Goal: Check status: Check status

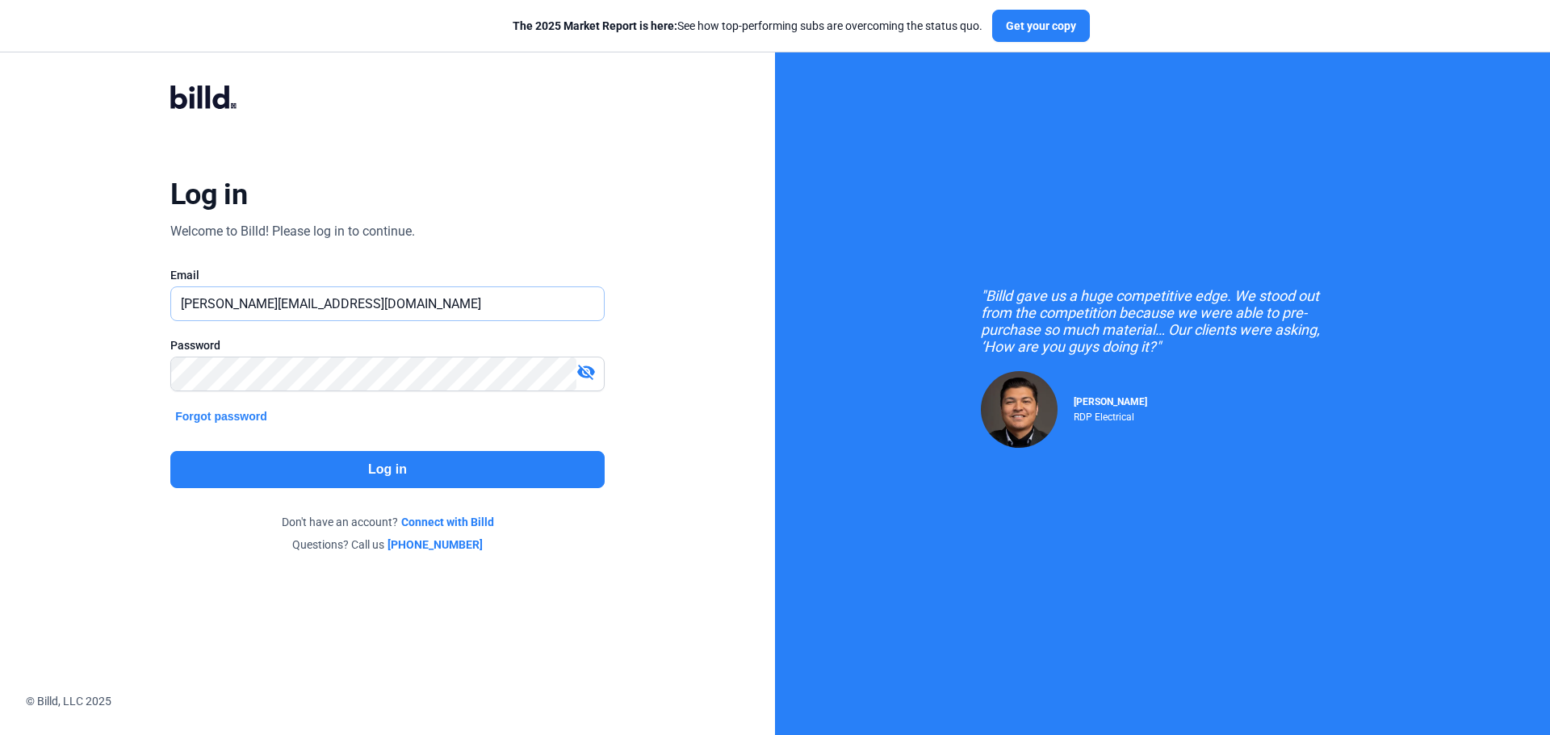
click at [391, 296] on input "[PERSON_NAME][EMAIL_ADDRESS][DOMAIN_NAME]" at bounding box center [378, 303] width 415 height 33
click at [340, 463] on button "Log in" at bounding box center [387, 469] width 434 height 37
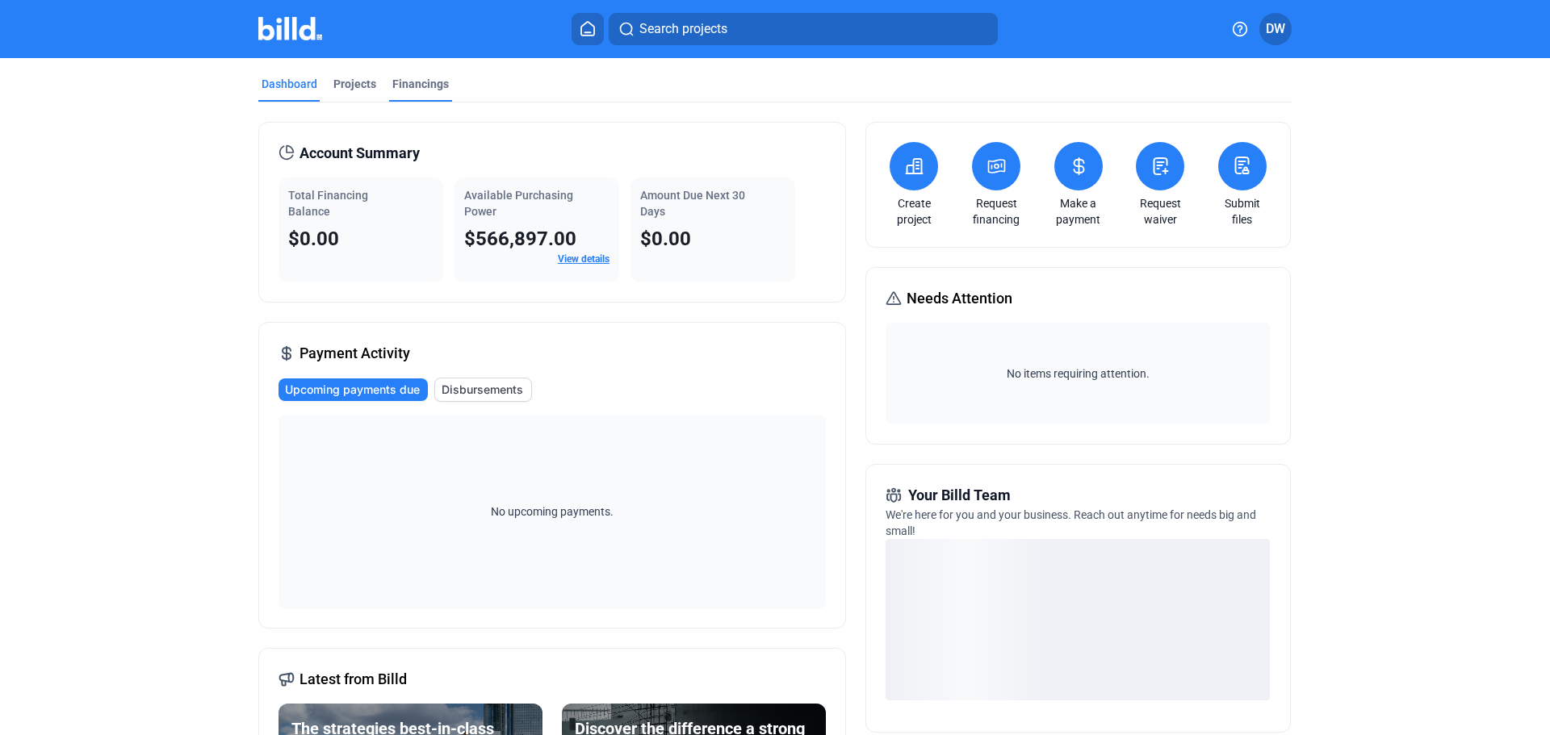
click at [402, 97] on div "Financings" at bounding box center [420, 89] width 63 height 26
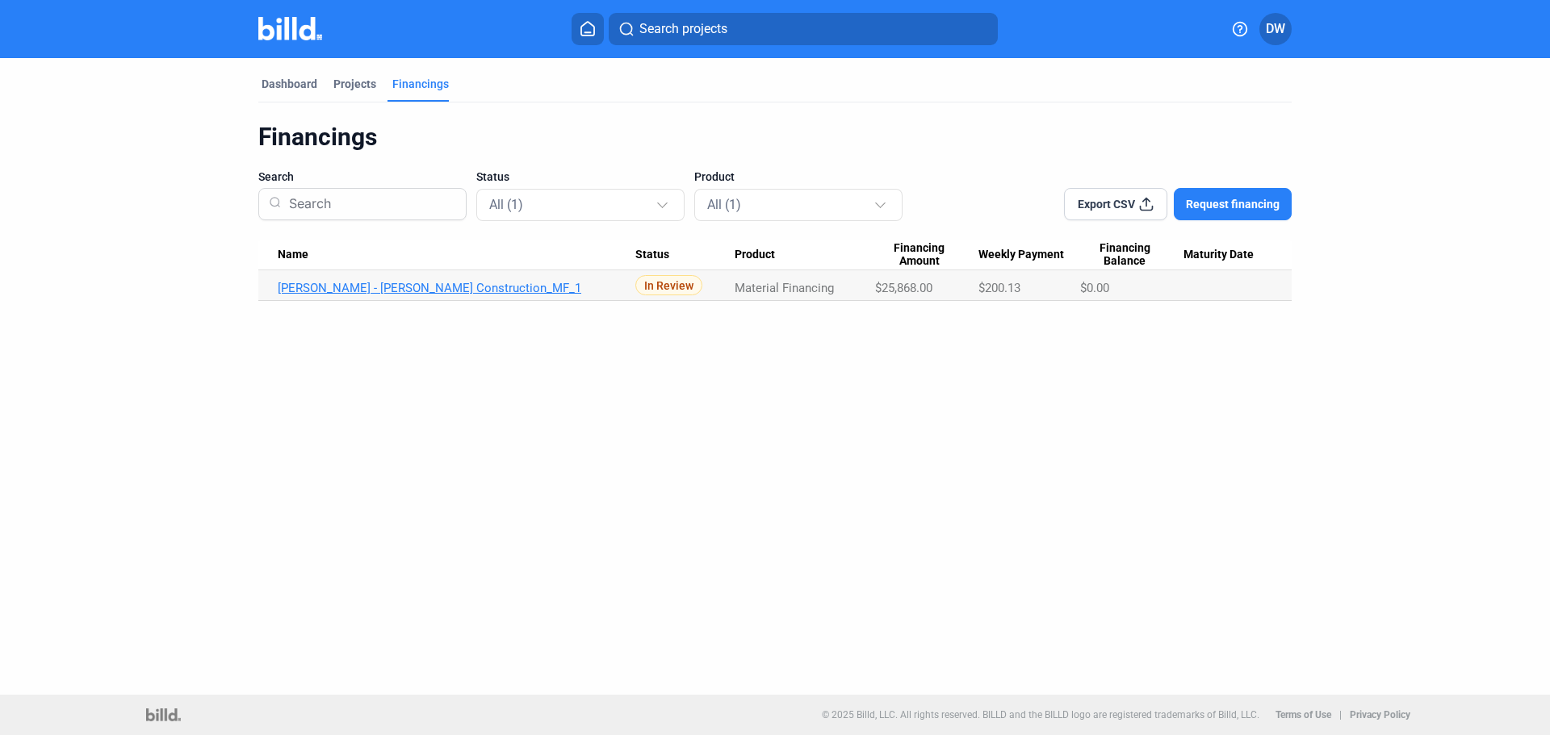
click at [363, 294] on link "[PERSON_NAME] - [PERSON_NAME] Construction_MF_1" at bounding box center [457, 288] width 358 height 15
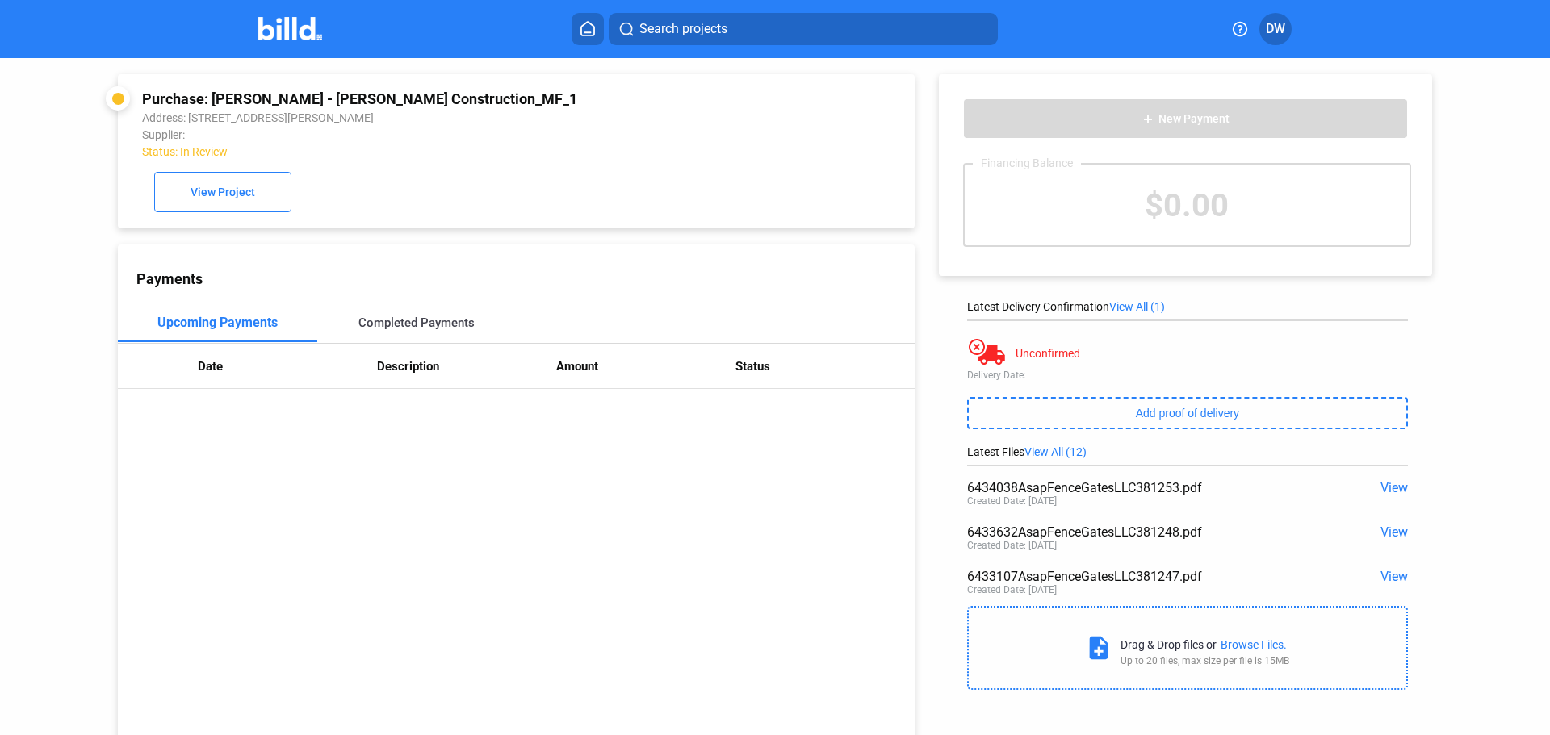
click at [399, 342] on div "Completed Payments" at bounding box center [416, 323] width 199 height 39
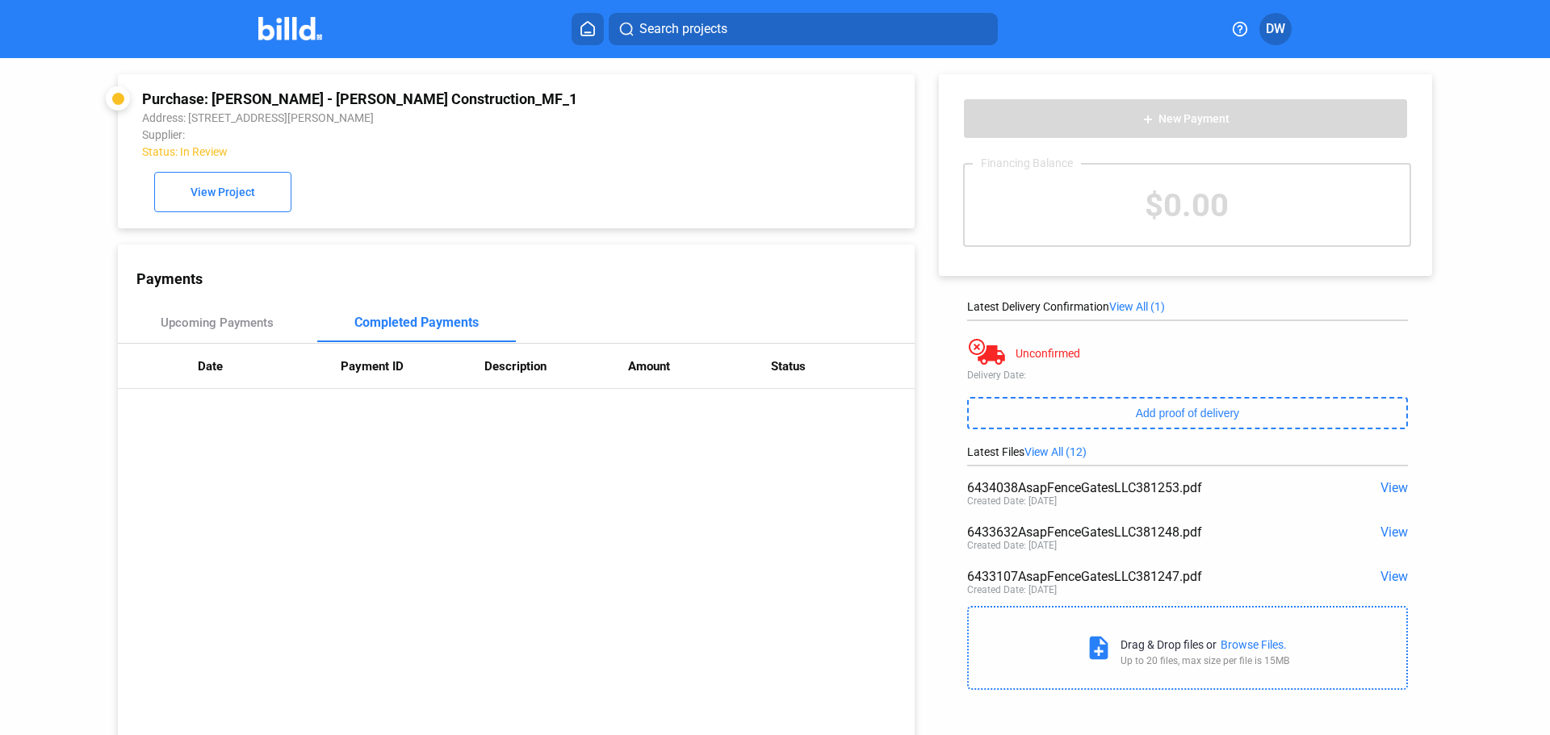
click at [425, 182] on div "Purchase: [PERSON_NAME] - [PERSON_NAME] Construction_MF_1 Address: [STREET_ADDR…" at bounding box center [516, 151] width 748 height 122
click at [542, 278] on div "Payments" at bounding box center [525, 278] width 778 height 17
click at [1279, 36] on span "DW" at bounding box center [1275, 28] width 19 height 19
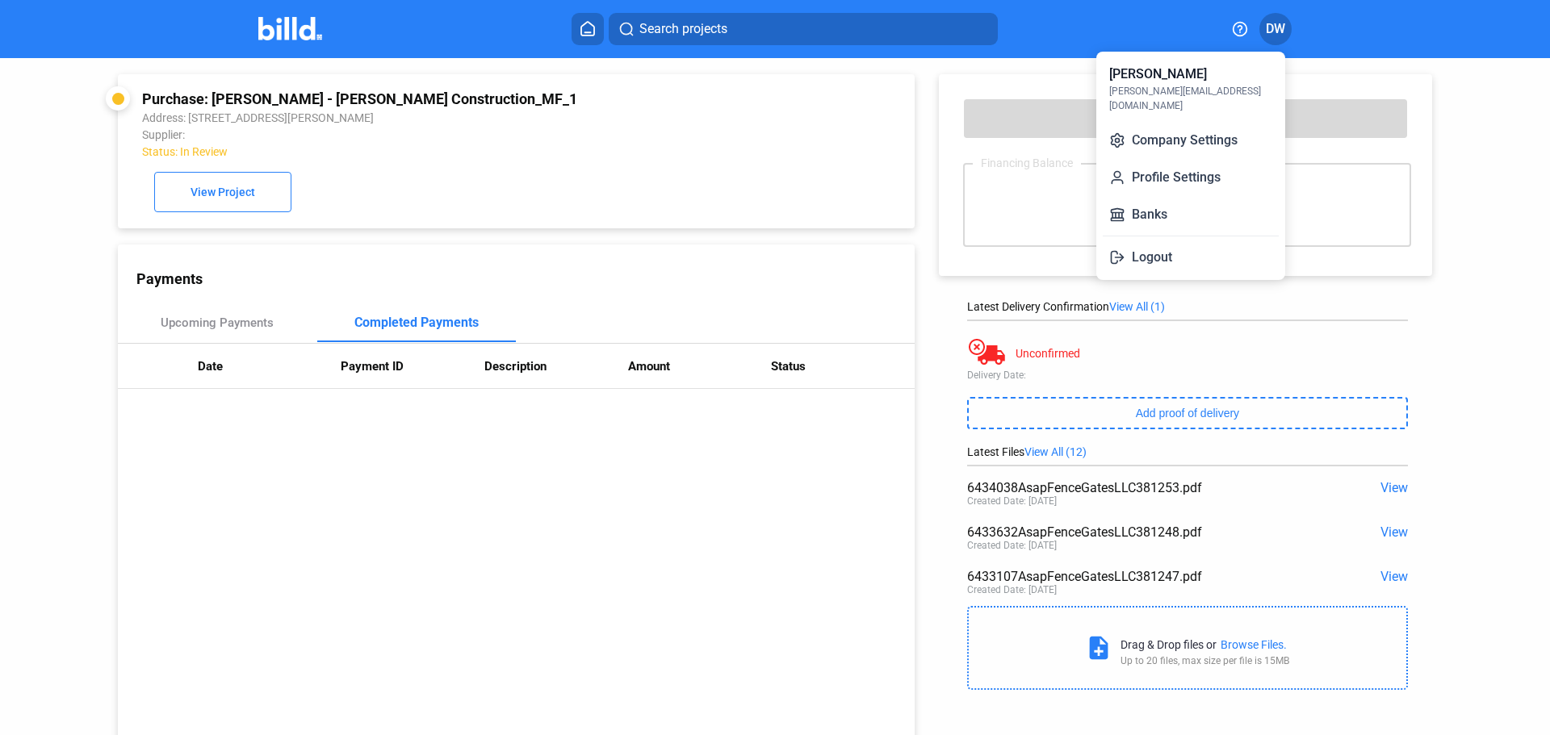
click at [1279, 36] on div at bounding box center [775, 367] width 1550 height 735
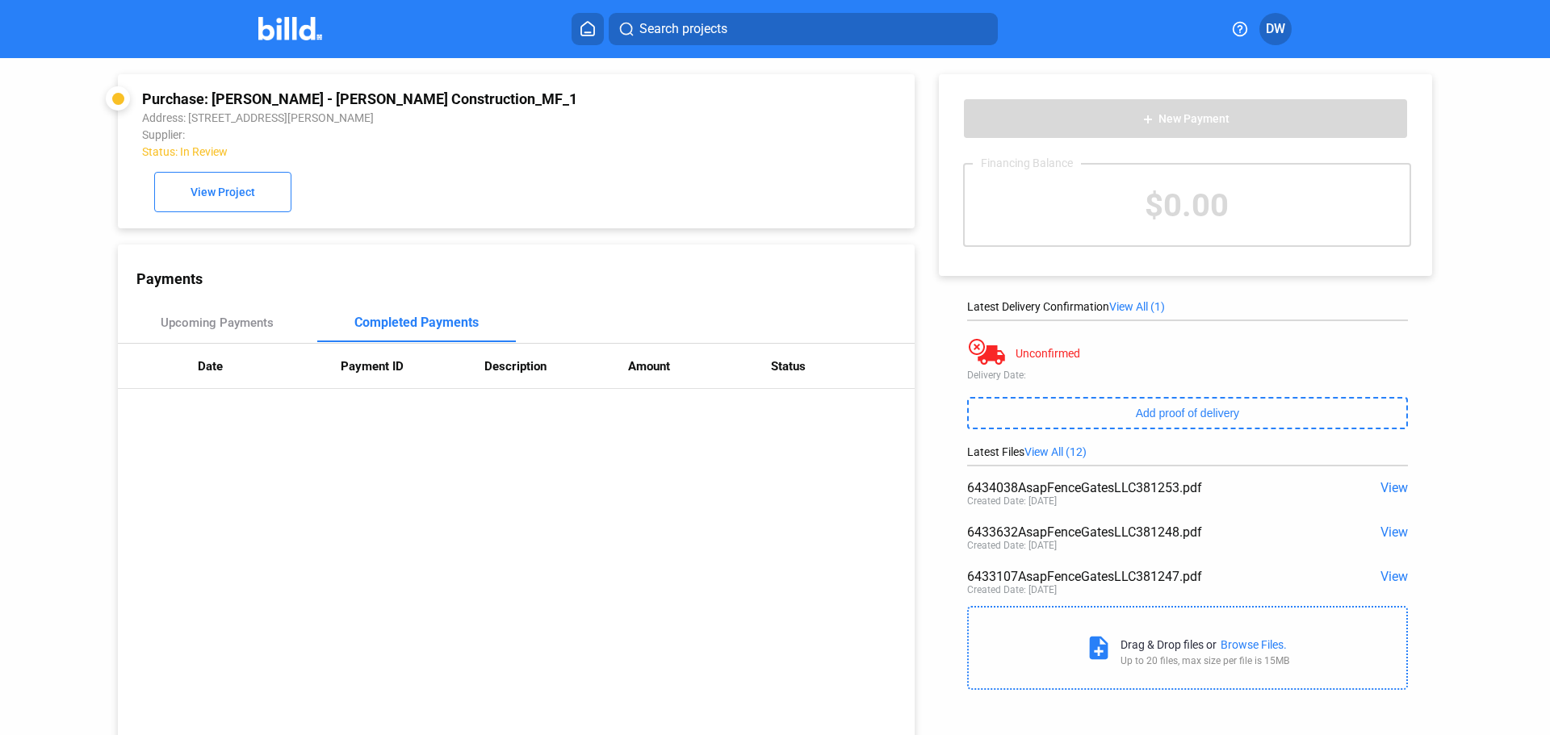
click at [1229, 360] on div "Unconfirmed" at bounding box center [1187, 353] width 441 height 32
click at [1380, 305] on div "Latest Delivery Confirmation View All (1)" at bounding box center [1187, 306] width 441 height 13
click at [1278, 48] on mat-toolbar "Search projects DW" at bounding box center [775, 29] width 1550 height 58
click at [1280, 38] on span "DW" at bounding box center [1275, 28] width 19 height 19
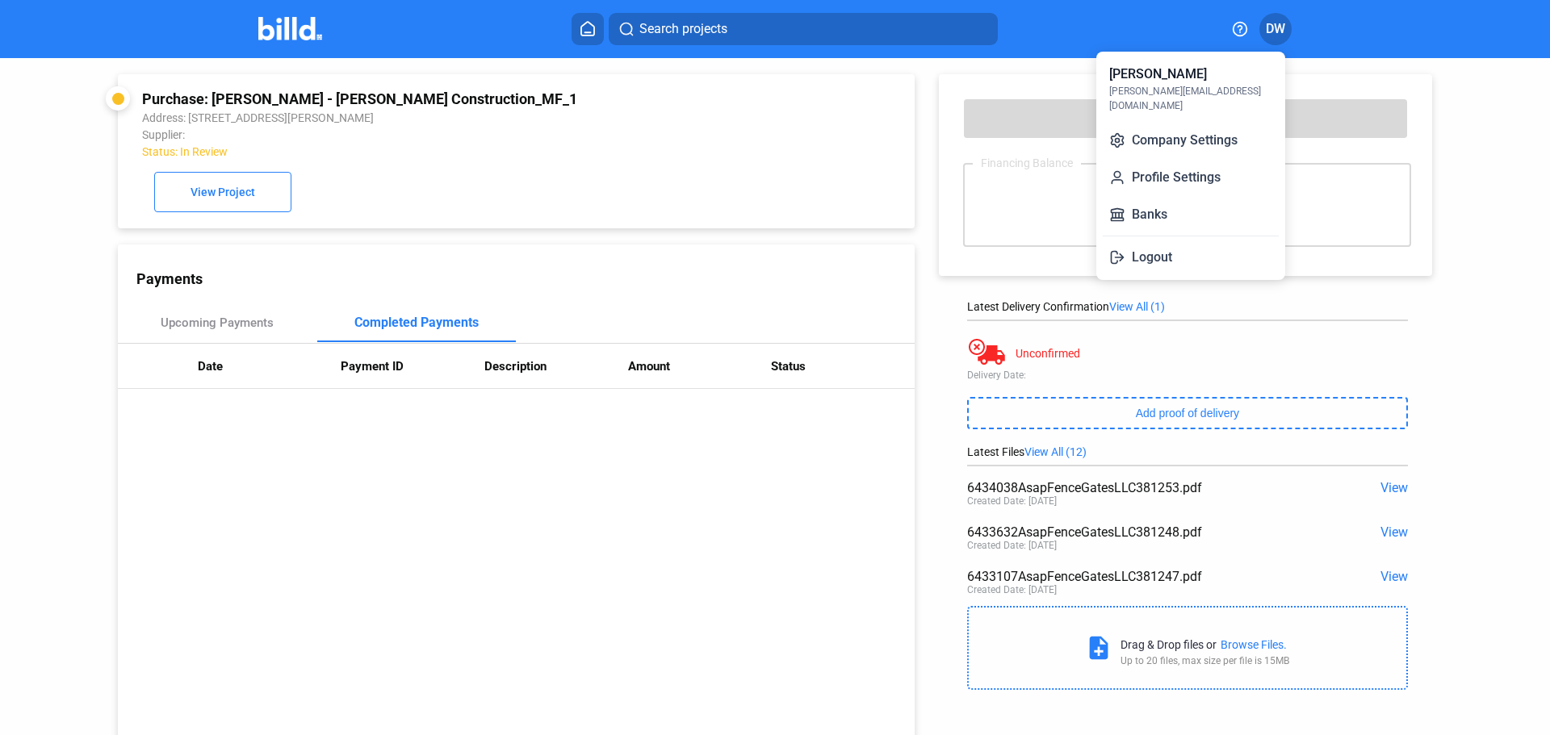
drag, startPoint x: 594, startPoint y: 639, endPoint x: 580, endPoint y: 625, distance: 20.0
click at [594, 641] on div at bounding box center [775, 367] width 1550 height 735
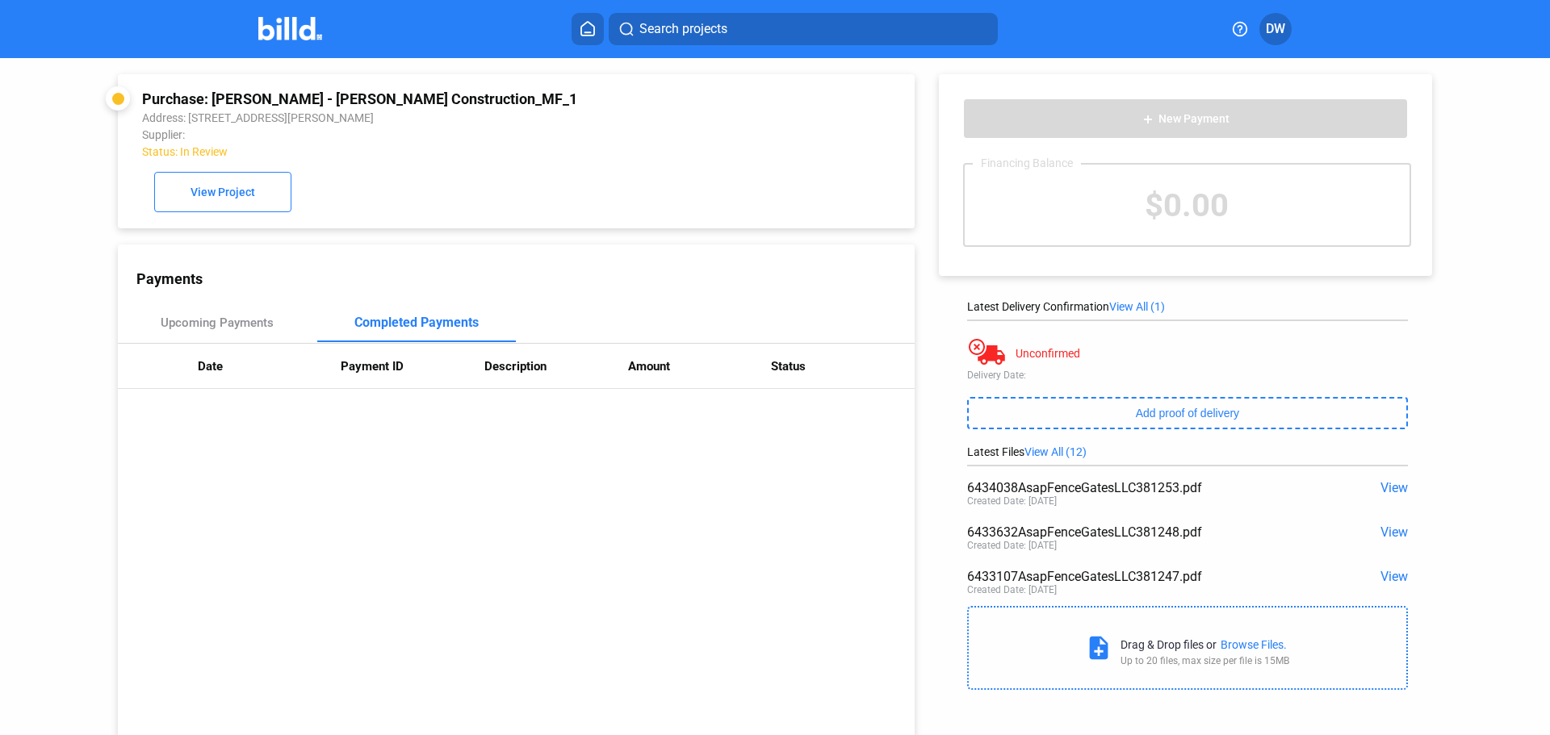
click at [1161, 204] on div "$0.00" at bounding box center [1187, 205] width 445 height 81
click at [1308, 202] on div "$0.00" at bounding box center [1187, 205] width 445 height 81
drag, startPoint x: 1329, startPoint y: 202, endPoint x: 1064, endPoint y: 220, distance: 265.4
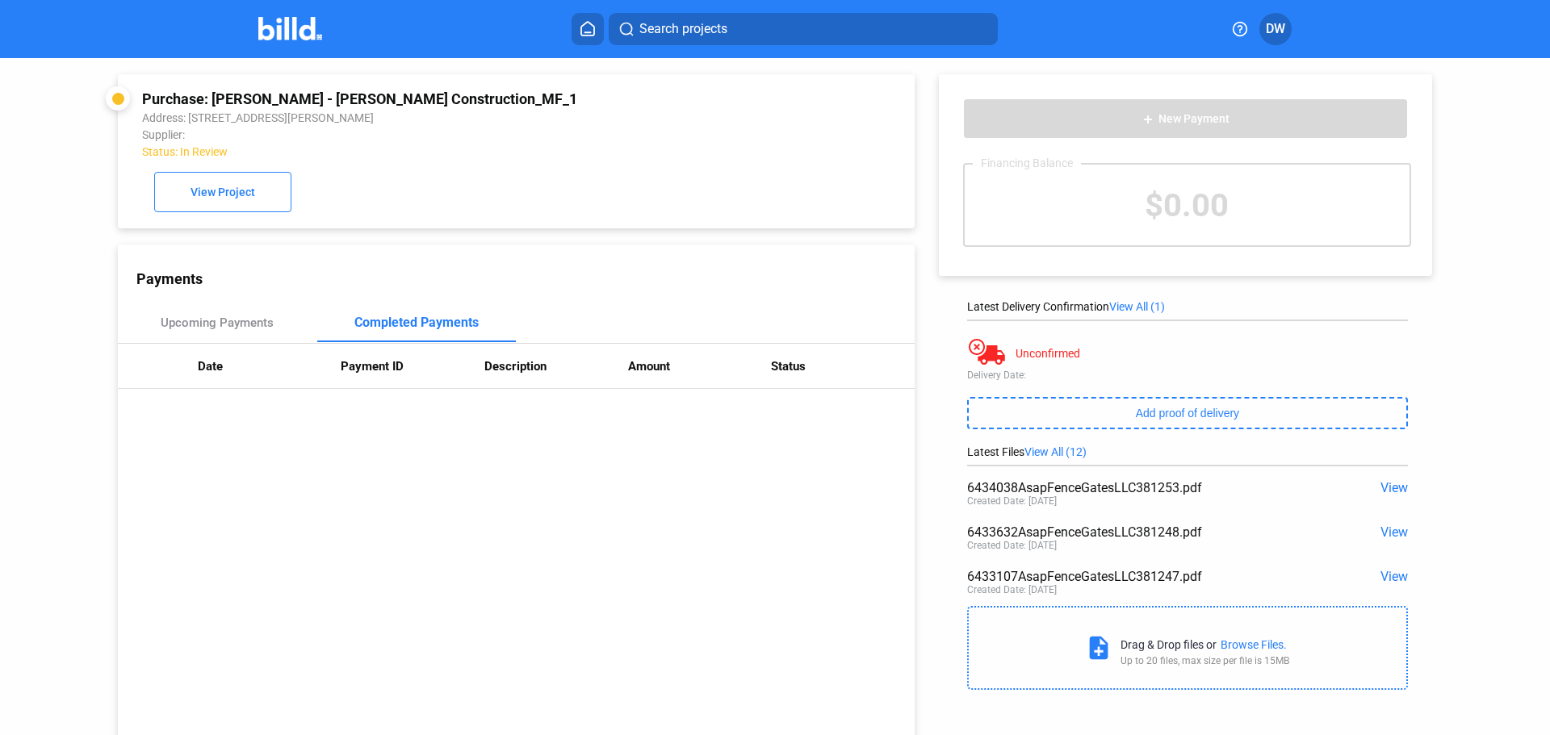
click at [1064, 220] on div "$0.00" at bounding box center [1187, 205] width 445 height 81
click at [1067, 220] on div "$0.00" at bounding box center [1187, 205] width 445 height 81
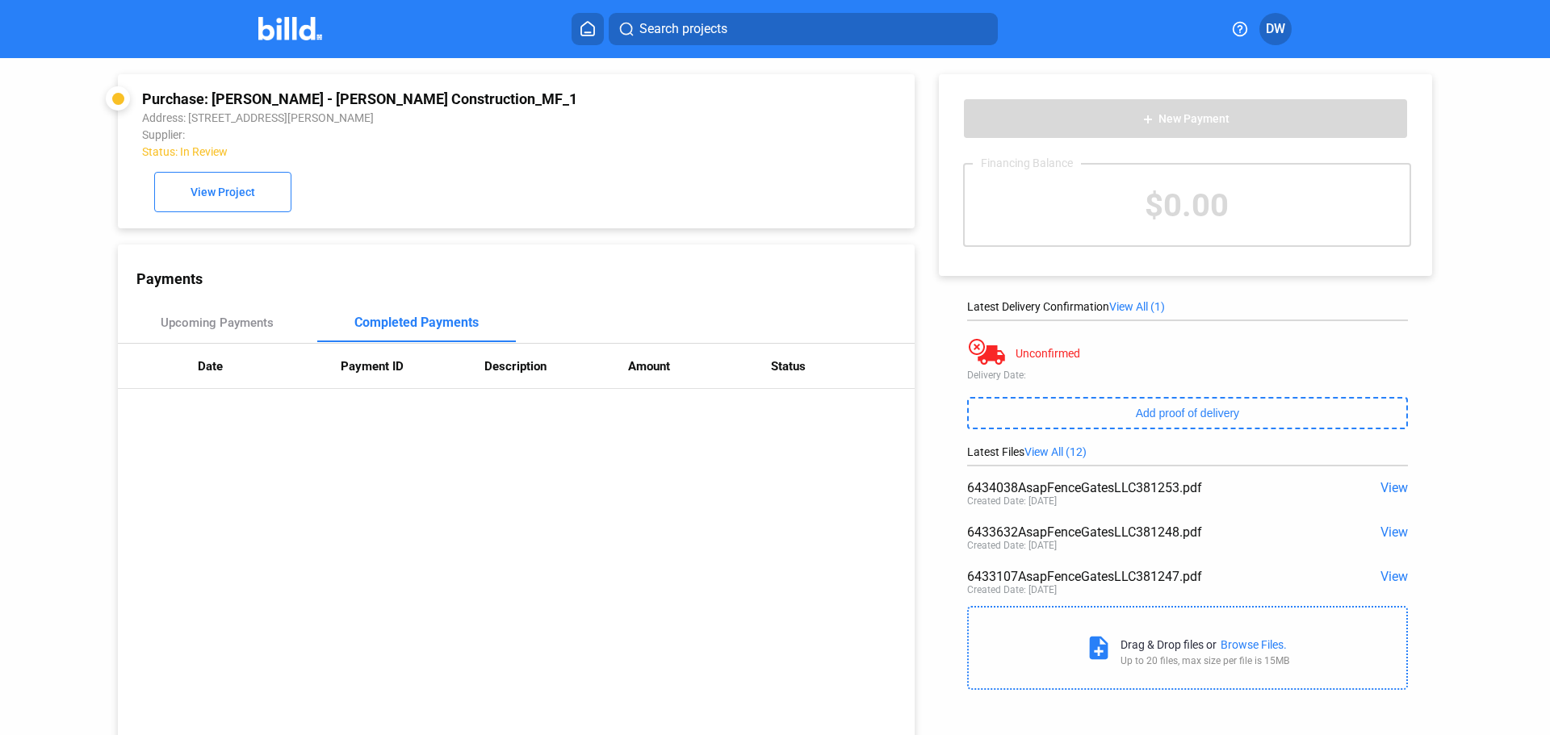
click at [1069, 220] on div "$0.00" at bounding box center [1187, 205] width 445 height 81
click at [1267, 262] on div "add New Payment Financing Balance $0.00" at bounding box center [1185, 175] width 493 height 202
click at [1236, 224] on div "$0.00" at bounding box center [1187, 205] width 445 height 81
click at [1234, 224] on div "$0.00" at bounding box center [1187, 205] width 445 height 81
click at [1191, 224] on div "$0.00" at bounding box center [1187, 205] width 445 height 81
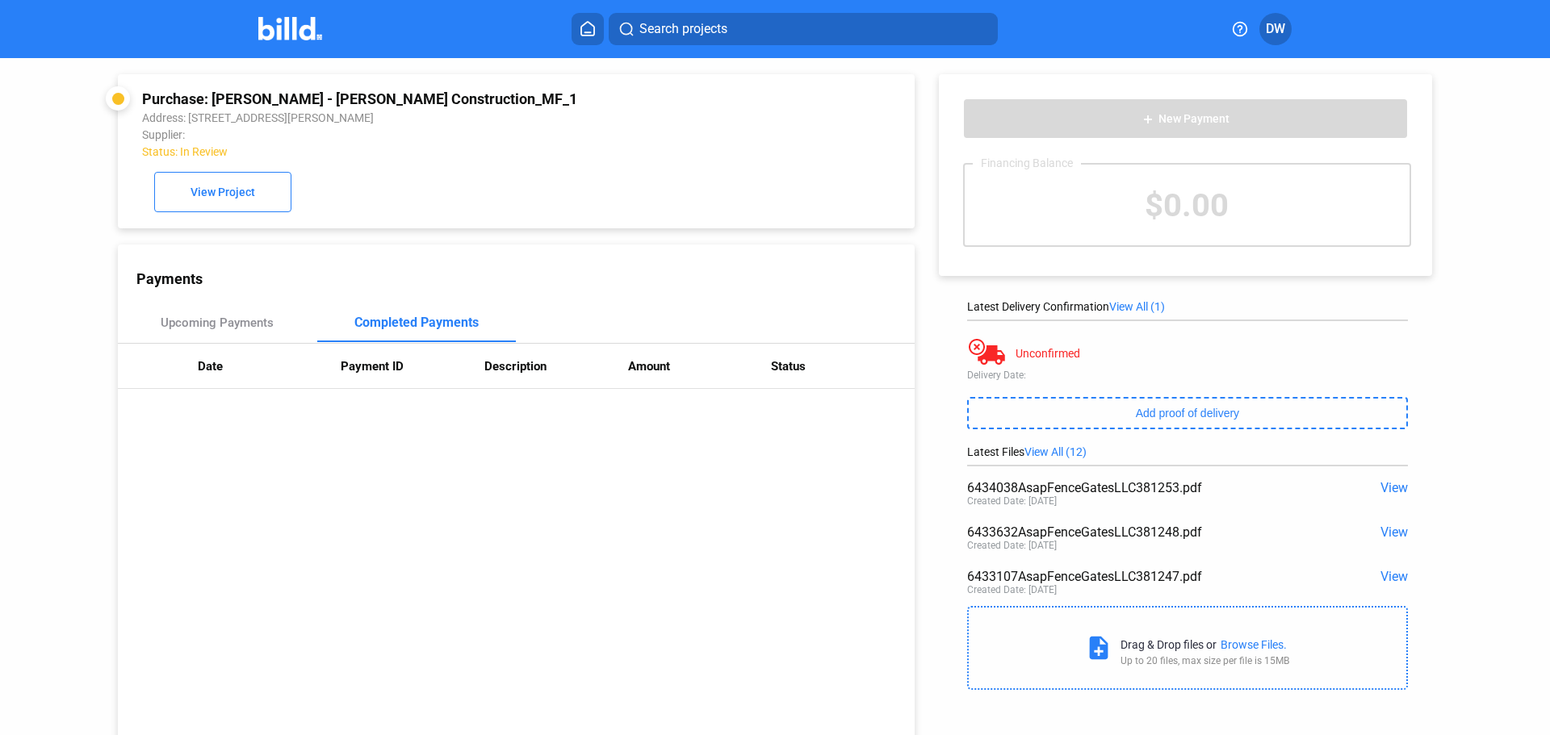
drag, startPoint x: 1135, startPoint y: 206, endPoint x: 1214, endPoint y: 205, distance: 79.1
click at [1204, 205] on div "$0.00" at bounding box center [1187, 205] width 445 height 81
click at [1242, 205] on div "$0.00" at bounding box center [1187, 205] width 445 height 81
drag, startPoint x: 1235, startPoint y: 204, endPoint x: 1129, endPoint y: 208, distance: 106.6
click at [1129, 208] on div "$0.00" at bounding box center [1187, 205] width 445 height 81
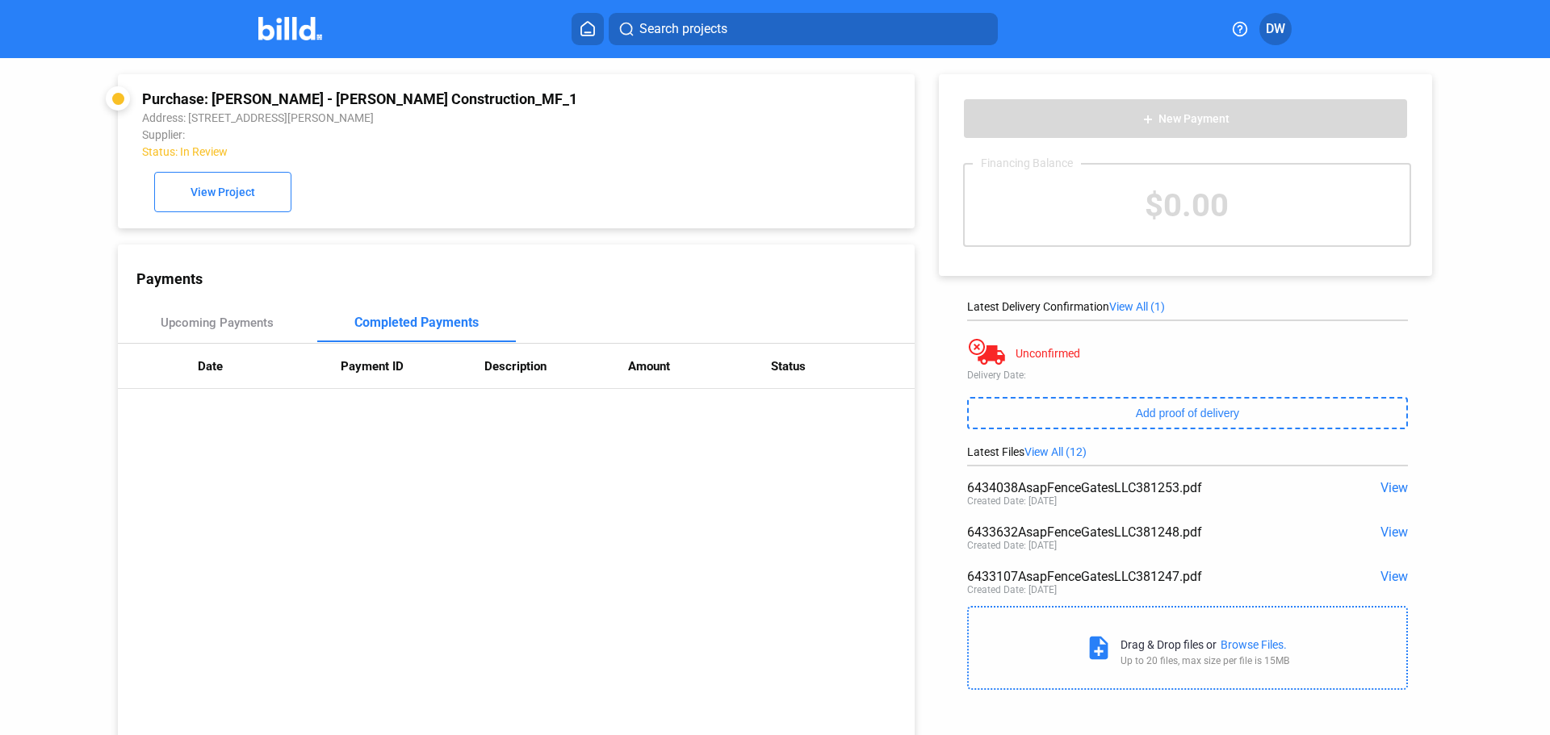
click at [1129, 208] on div "$0.00" at bounding box center [1187, 205] width 445 height 81
